Goal: Task Accomplishment & Management: Use online tool/utility

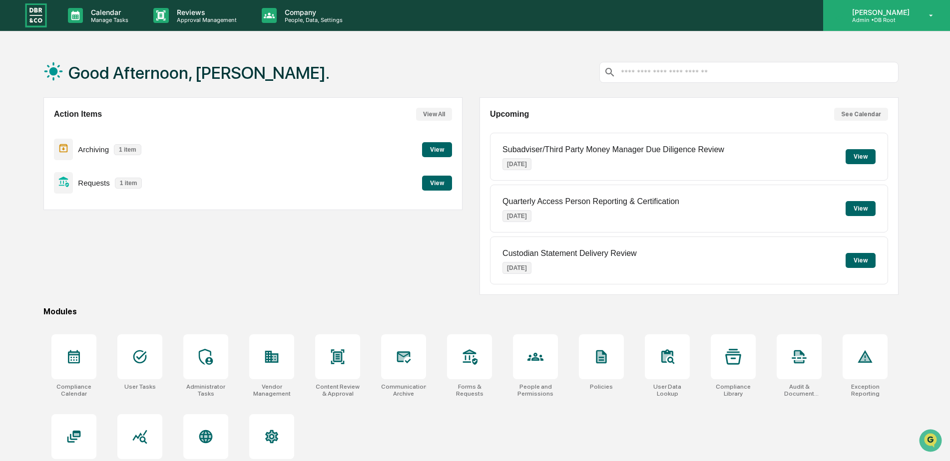
click at [895, 18] on p "Admin • DB Root" at bounding box center [879, 19] width 70 height 7
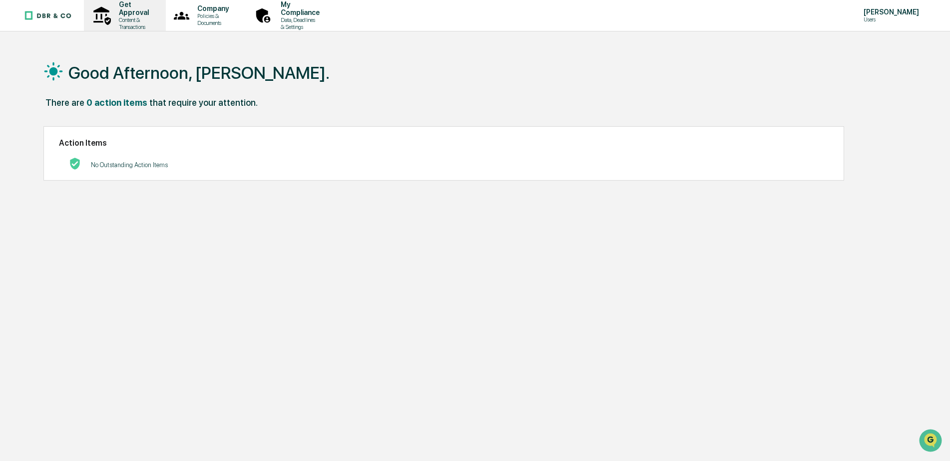
click at [140, 16] on p "Content & Transactions" at bounding box center [132, 23] width 43 height 14
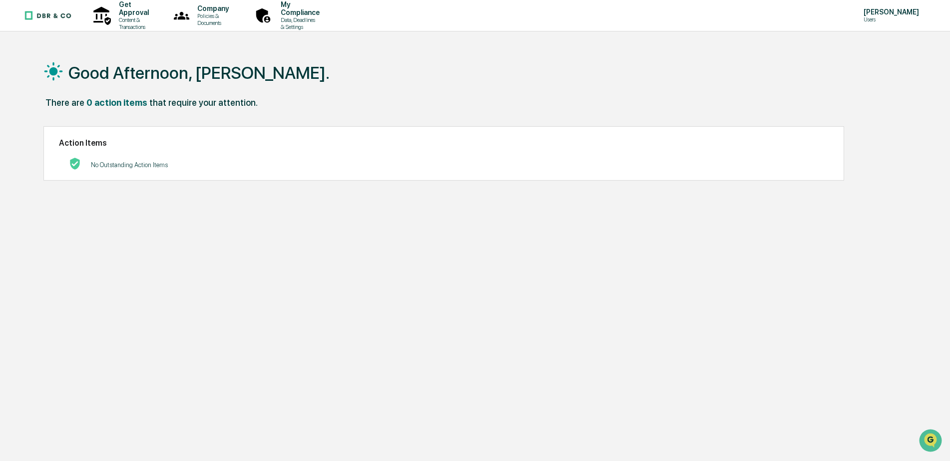
click at [225, 18] on p "Policies & Documents" at bounding box center [211, 19] width 44 height 14
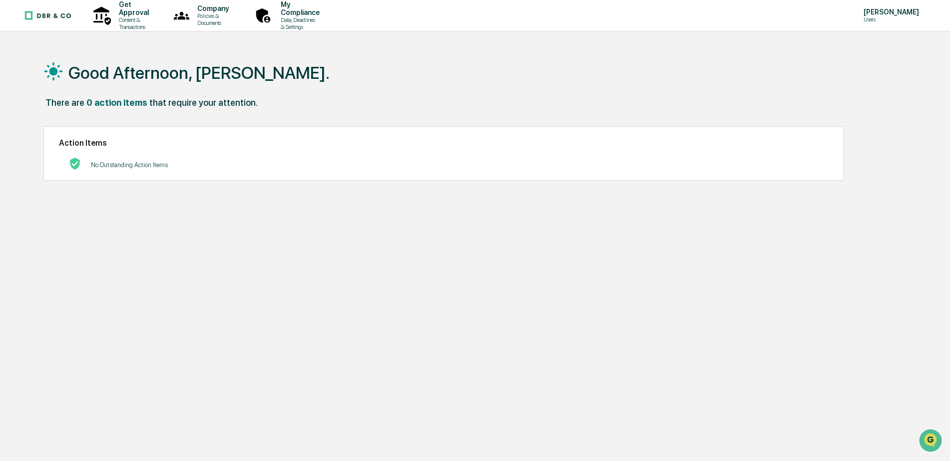
click at [325, 20] on p "Data, Deadlines & Settings" at bounding box center [299, 23] width 52 height 14
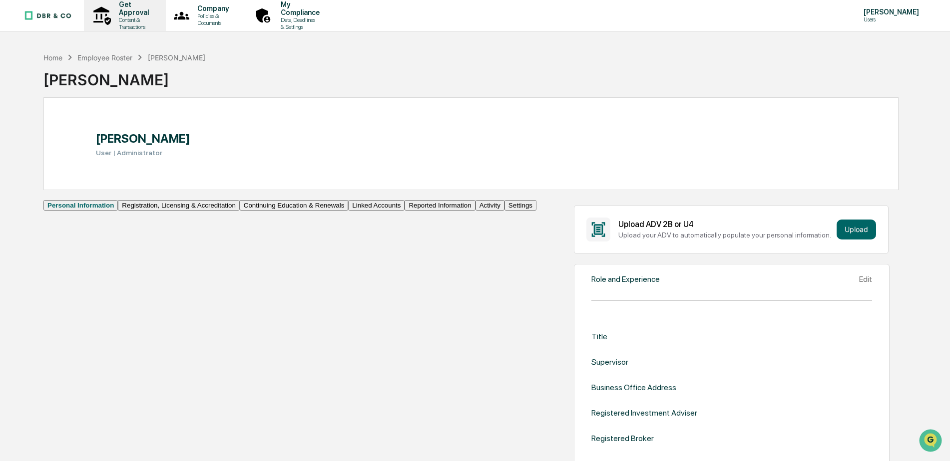
click at [133, 17] on p "Content & Transactions" at bounding box center [132, 23] width 43 height 14
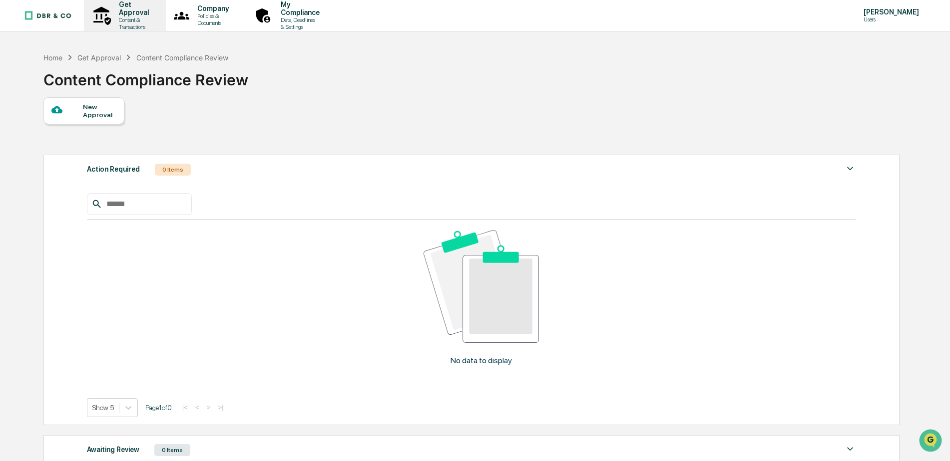
click at [131, 13] on p "Get Approval" at bounding box center [132, 8] width 43 height 16
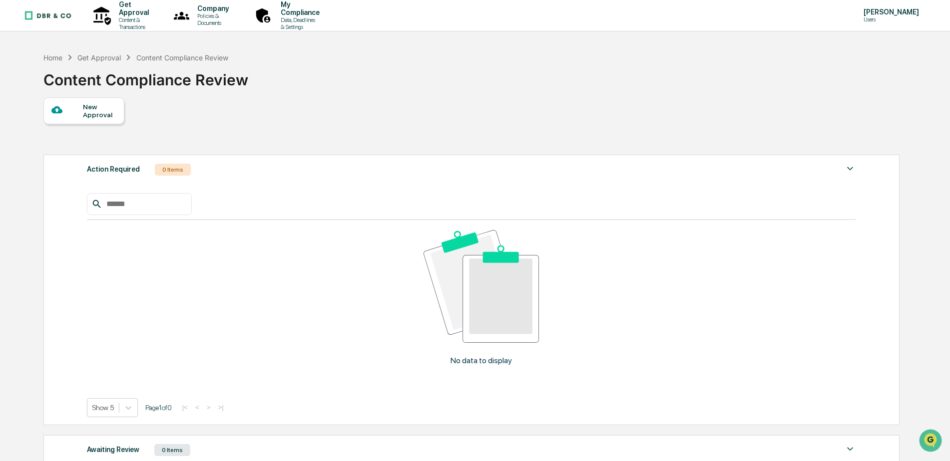
click at [90, 107] on div "New Approval" at bounding box center [99, 111] width 33 height 16
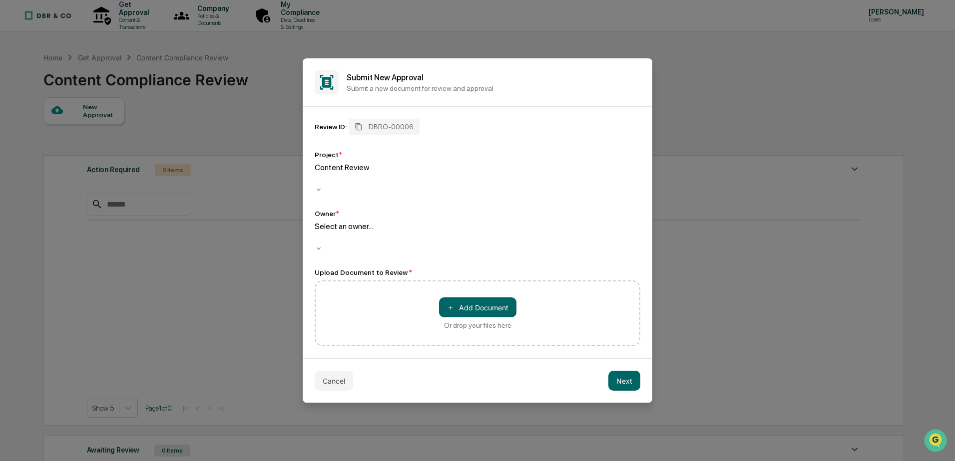
click at [317, 185] on div at bounding box center [316, 178] width 1 height 11
click at [317, 234] on div at bounding box center [316, 237] width 1 height 11
click at [317, 180] on div at bounding box center [316, 178] width 1 height 11
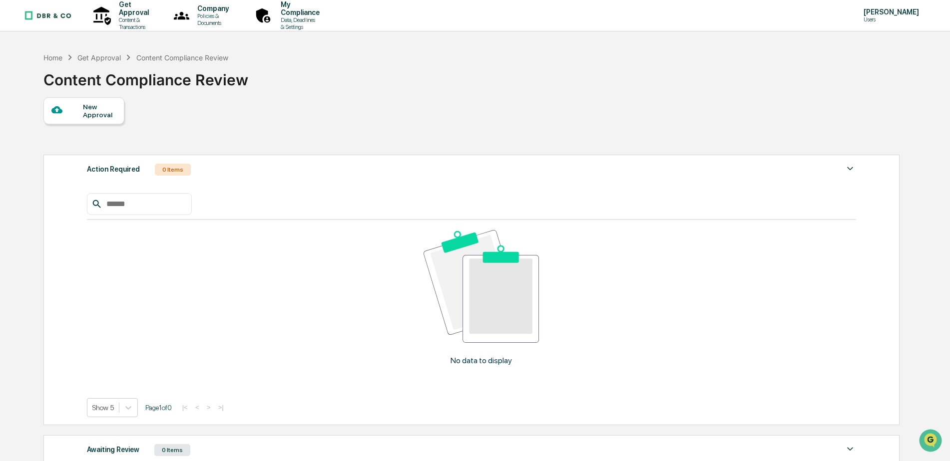
drag, startPoint x: 333, startPoint y: 368, endPoint x: 509, endPoint y: 408, distance: 180.8
click at [880, 11] on p "[PERSON_NAME]" at bounding box center [889, 12] width 68 height 8
